Goal: Task Accomplishment & Management: Manage account settings

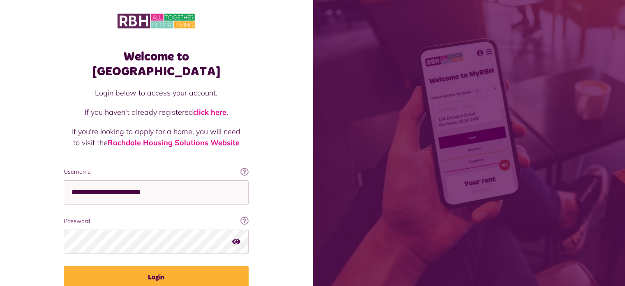
click at [171, 138] on link "Rochdale Housing Solutions Website" at bounding box center [174, 142] width 132 height 9
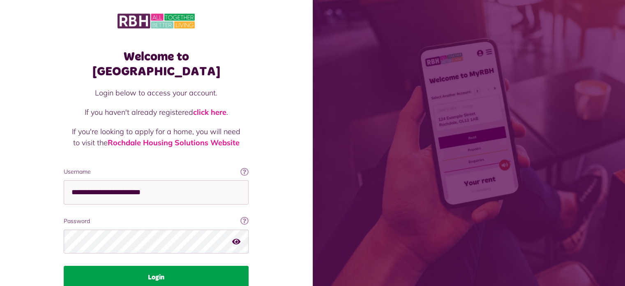
click at [152, 265] on button "Login" at bounding box center [156, 276] width 185 height 23
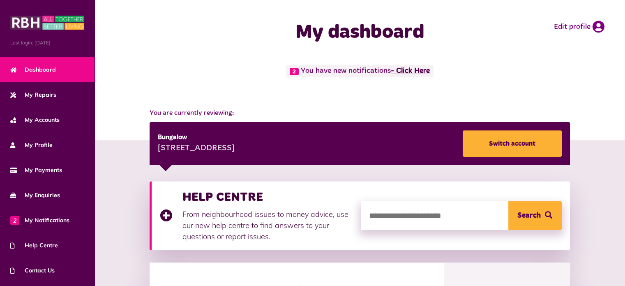
click at [418, 70] on link "- Click Here" at bounding box center [410, 70] width 39 height 7
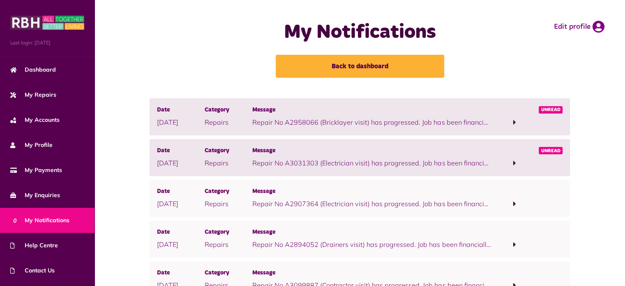
click at [514, 162] on span at bounding box center [514, 162] width 3 height 7
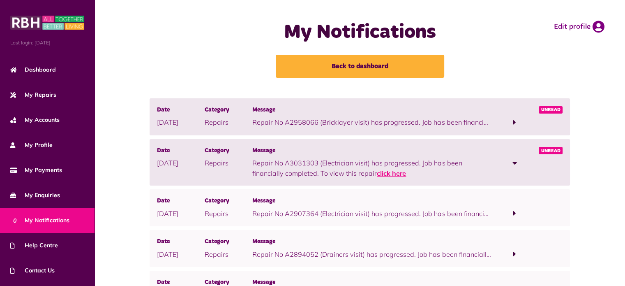
click at [390, 173] on link "click here" at bounding box center [391, 173] width 29 height 8
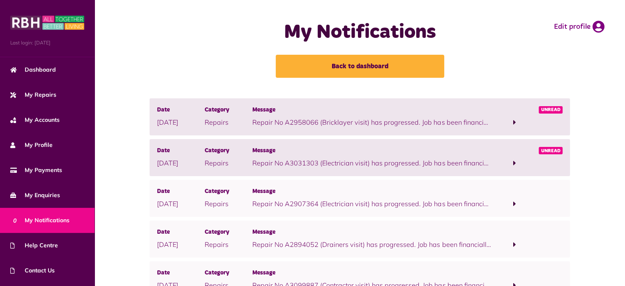
click at [513, 120] on span at bounding box center [515, 122] width 48 height 11
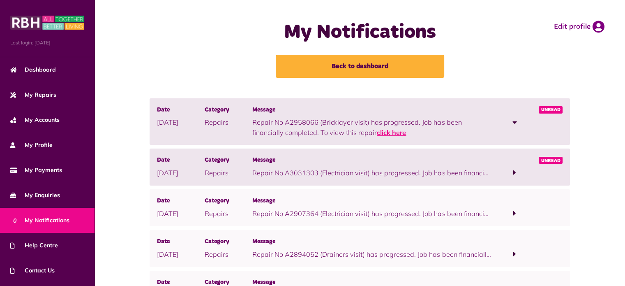
click at [377, 133] on link "click here" at bounding box center [391, 132] width 29 height 8
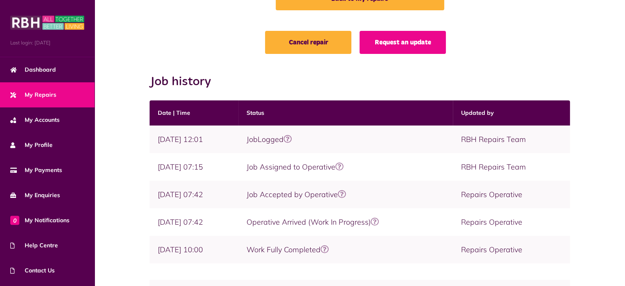
scroll to position [82, 0]
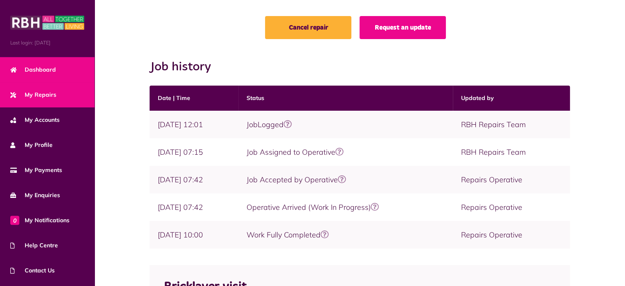
click at [43, 66] on span "Dashboard" at bounding box center [33, 69] width 46 height 9
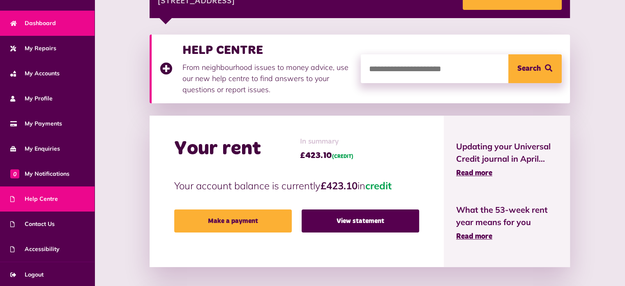
scroll to position [164, 0]
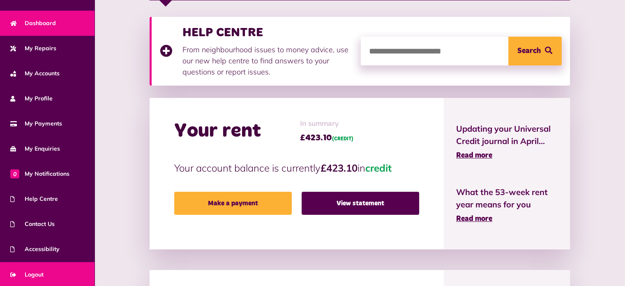
click at [39, 272] on span "Logout" at bounding box center [26, 274] width 33 height 9
